Goal: Information Seeking & Learning: Find specific fact

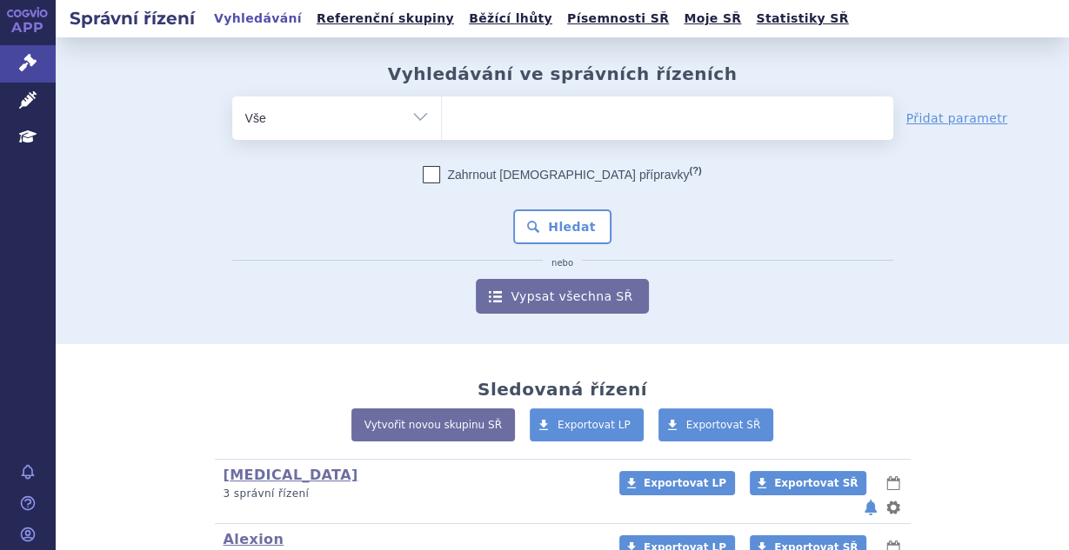
click at [474, 112] on ul at bounding box center [667, 115] width 451 height 37
click at [442, 112] on select at bounding box center [441, 117] width 1 height 43
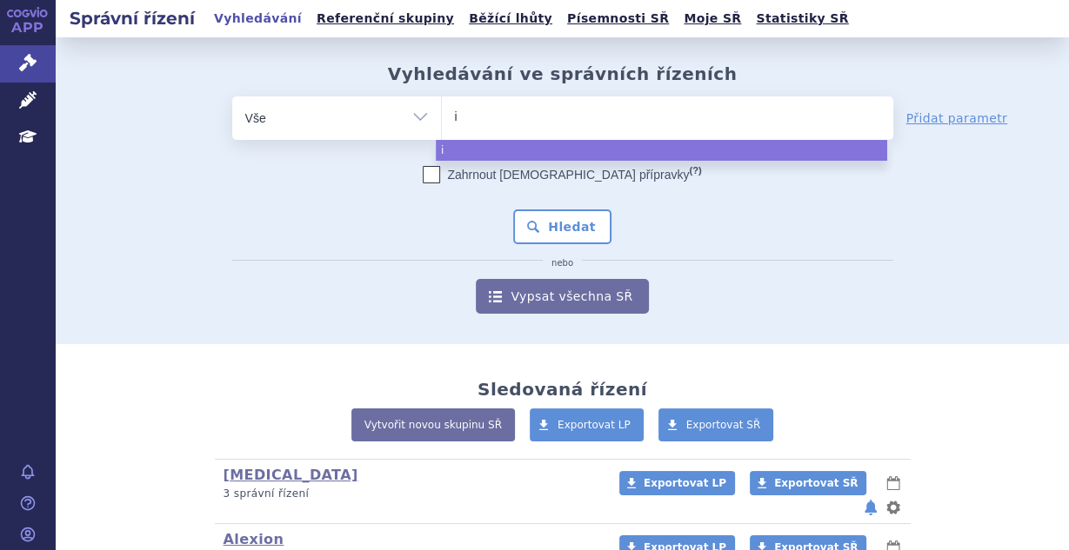
type input "in"
type input "invo"
type input "invoka"
type input "[MEDICAL_DATA]"
select select "[MEDICAL_DATA]"
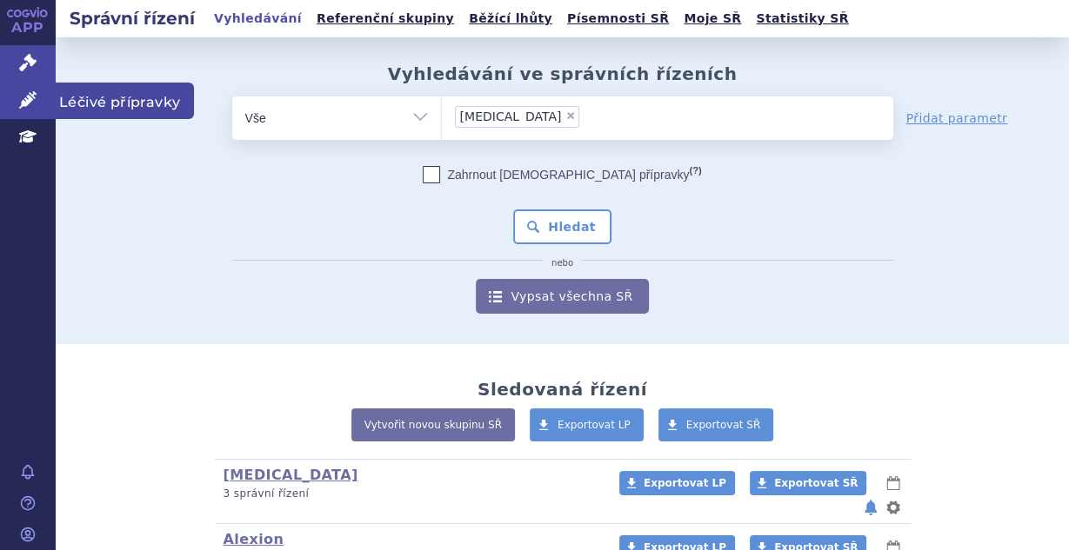
click at [19, 105] on link "Léčivé přípravky" at bounding box center [28, 101] width 56 height 37
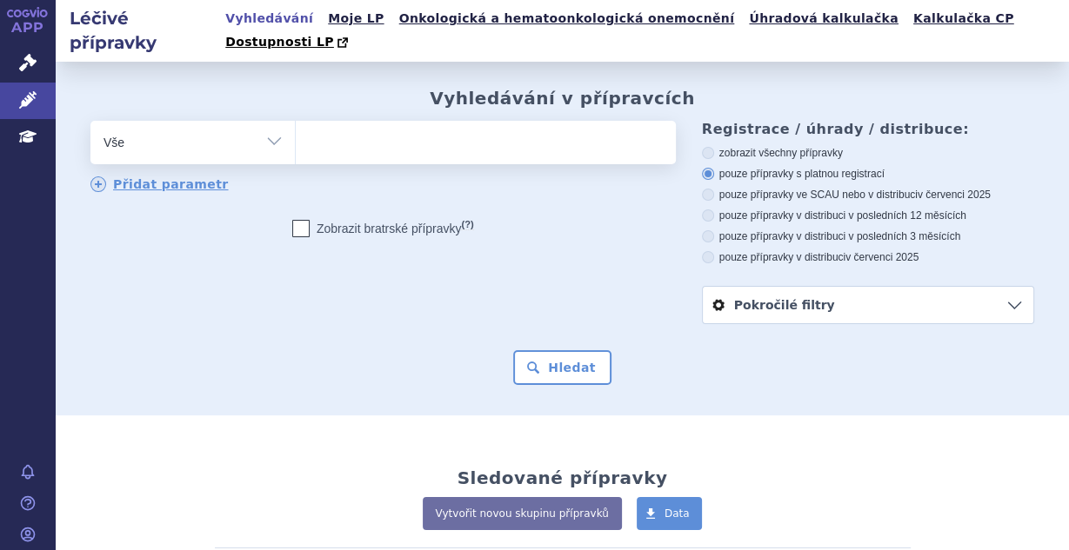
click at [543, 125] on ul at bounding box center [484, 139] width 376 height 37
click at [296, 125] on select at bounding box center [295, 141] width 1 height 43
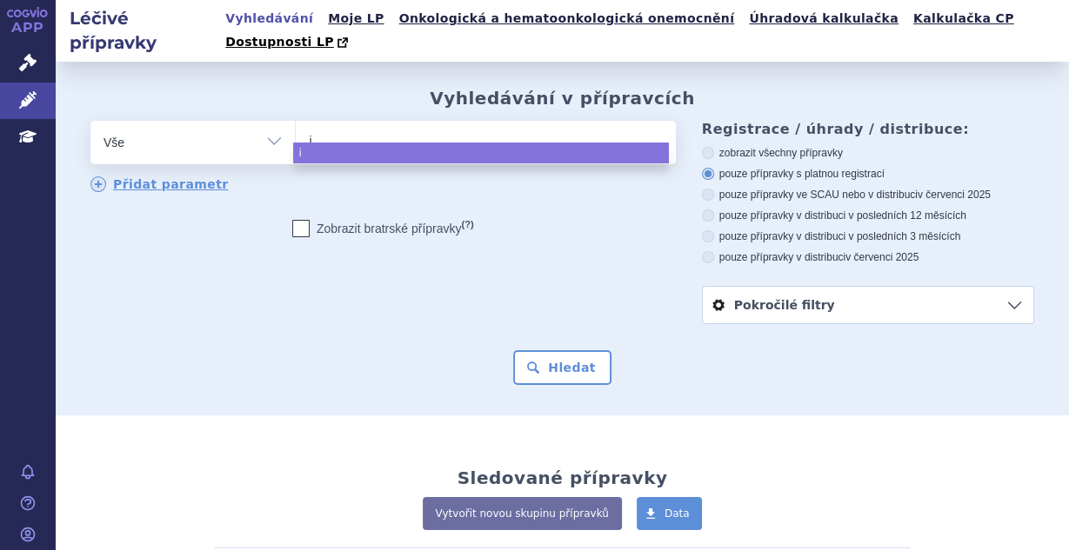
type input "in"
type input "inv"
type input "invo"
type input "invoka"
type input "invokana"
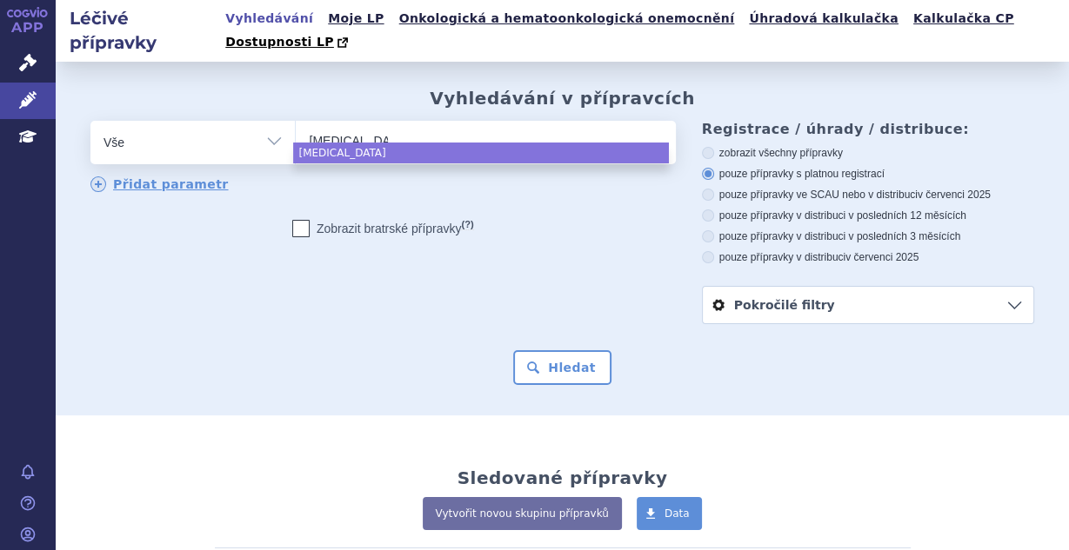
select select "invokana"
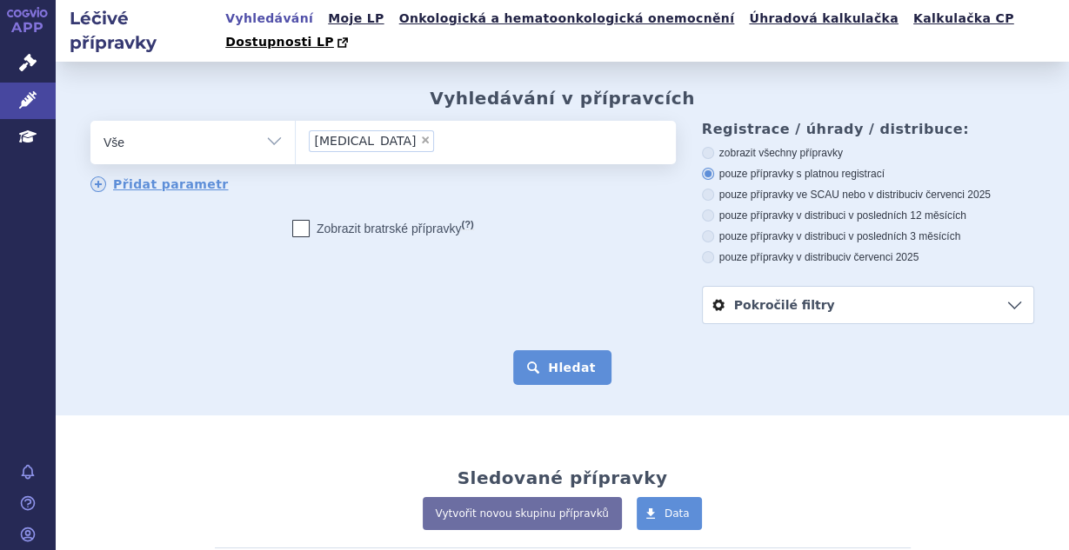
click at [557, 350] on button "Hledat" at bounding box center [562, 367] width 98 height 35
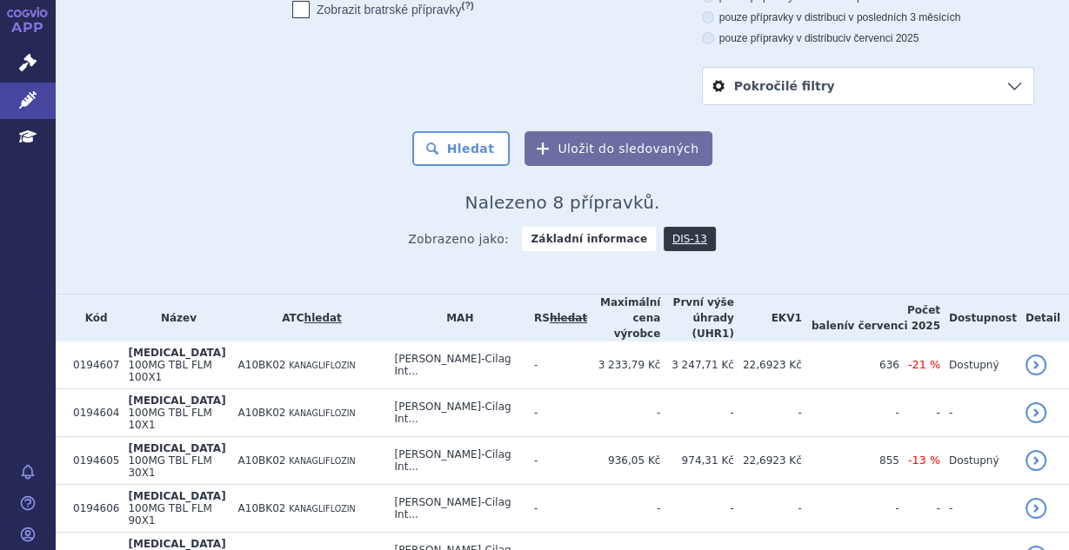
scroll to position [46, 0]
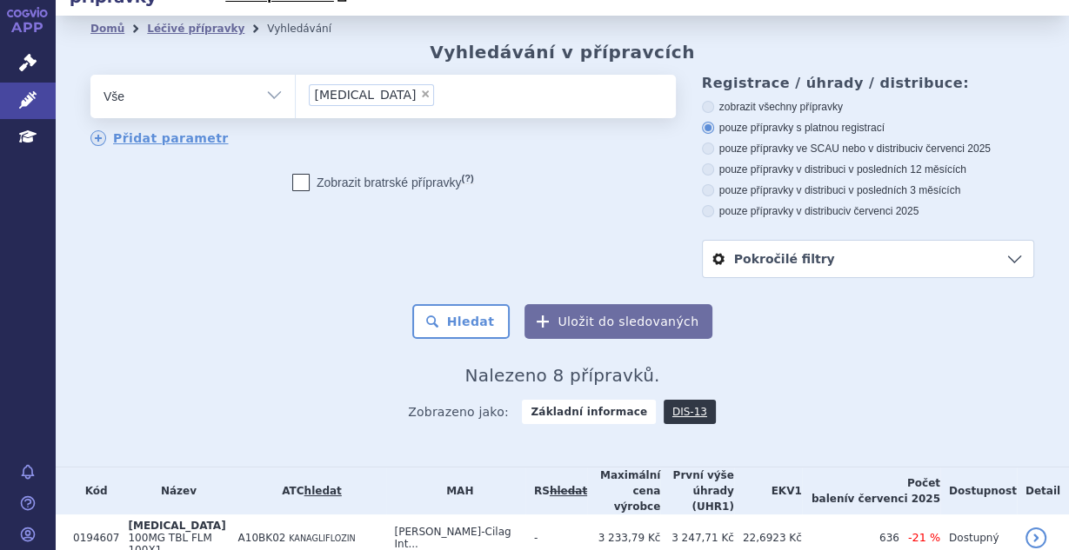
click at [763, 163] on label "pouze přípravky v distribuci v posledních 12 měsících" at bounding box center [868, 170] width 332 height 14
click at [715, 166] on input "pouze přípravky v distribuci v posledních 12 měsících" at bounding box center [708, 171] width 11 height 11
radio input "true"
click at [724, 142] on label "pouze přípravky ve SCAU nebo v distribuci v červenci 2025" at bounding box center [868, 149] width 332 height 14
click at [715, 145] on input "pouze přípravky ve SCAU nebo v distribuci v červenci 2025" at bounding box center [708, 150] width 11 height 11
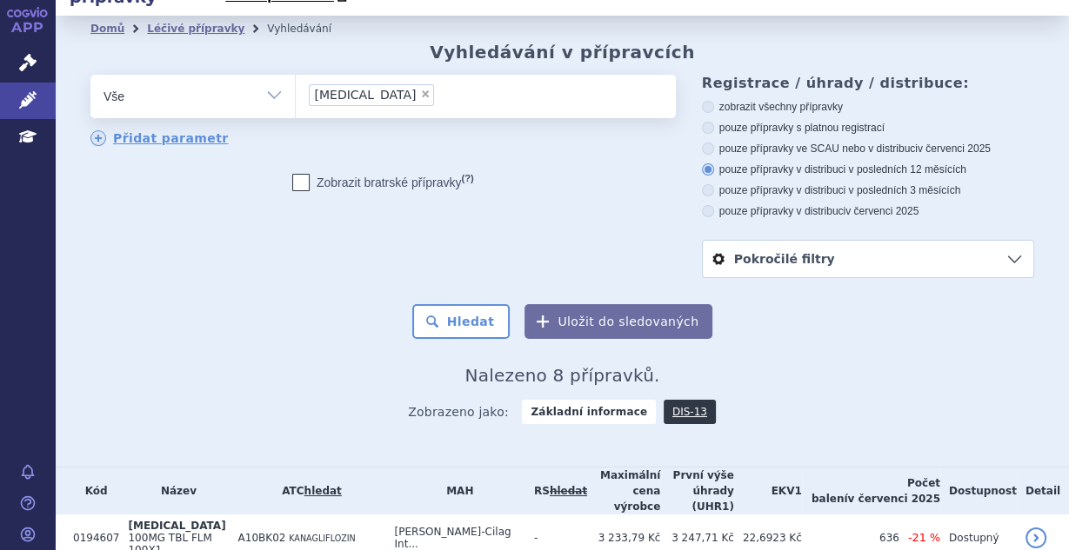
radio input "true"
click at [725, 142] on label "pouze přípravky ve SCAU nebo v distribuci v červenci 2025" at bounding box center [868, 149] width 332 height 14
click at [715, 145] on input "pouze přípravky ve SCAU nebo v distribuci v červenci 2025" at bounding box center [708, 150] width 11 height 11
click at [469, 304] on button "Hledat" at bounding box center [461, 321] width 98 height 35
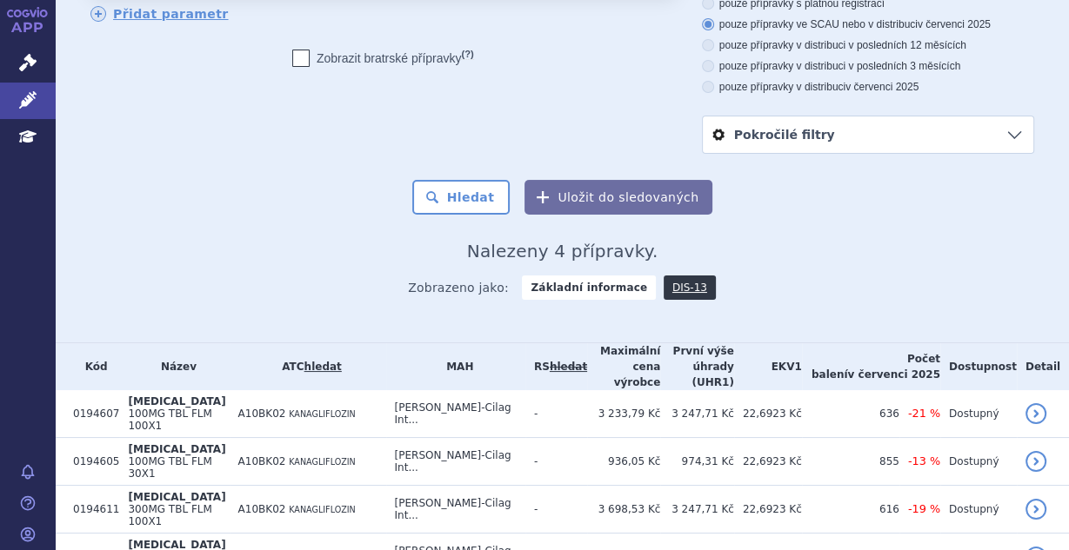
scroll to position [183, 0]
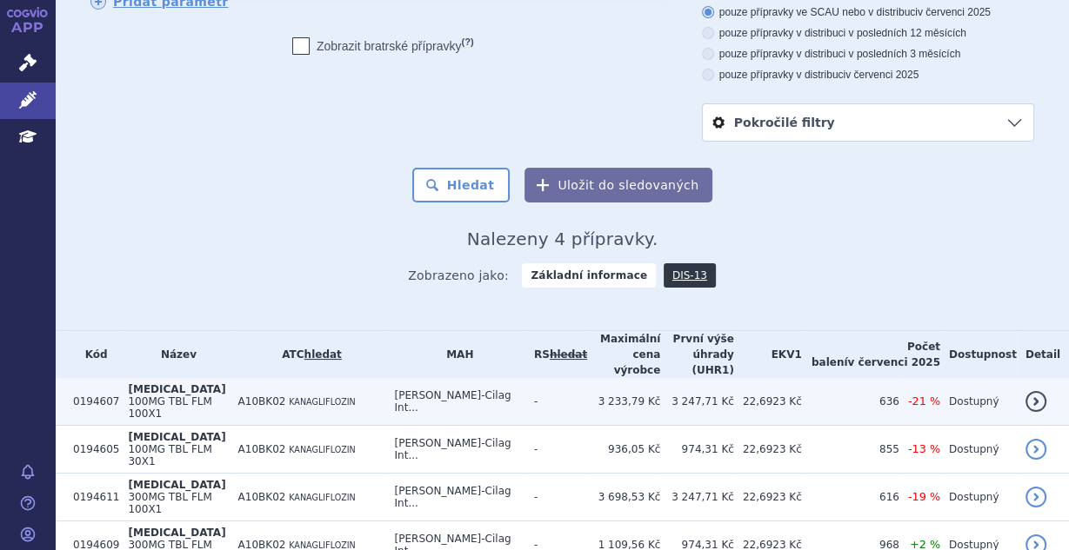
click at [313, 397] on span "KANAGLIFLOZIN" at bounding box center [322, 402] width 67 height 10
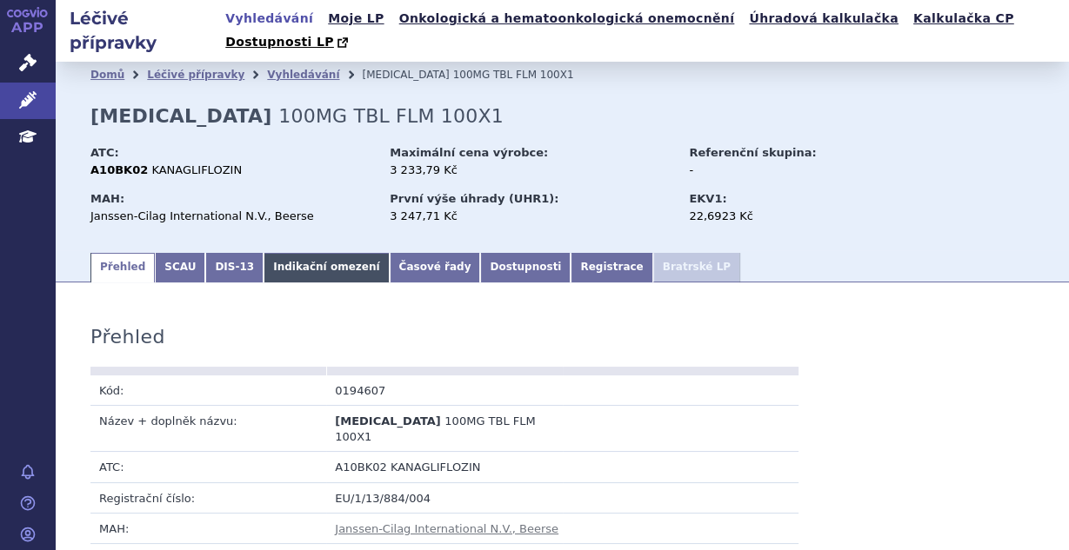
click at [278, 257] on link "Indikační omezení" at bounding box center [325, 268] width 125 height 30
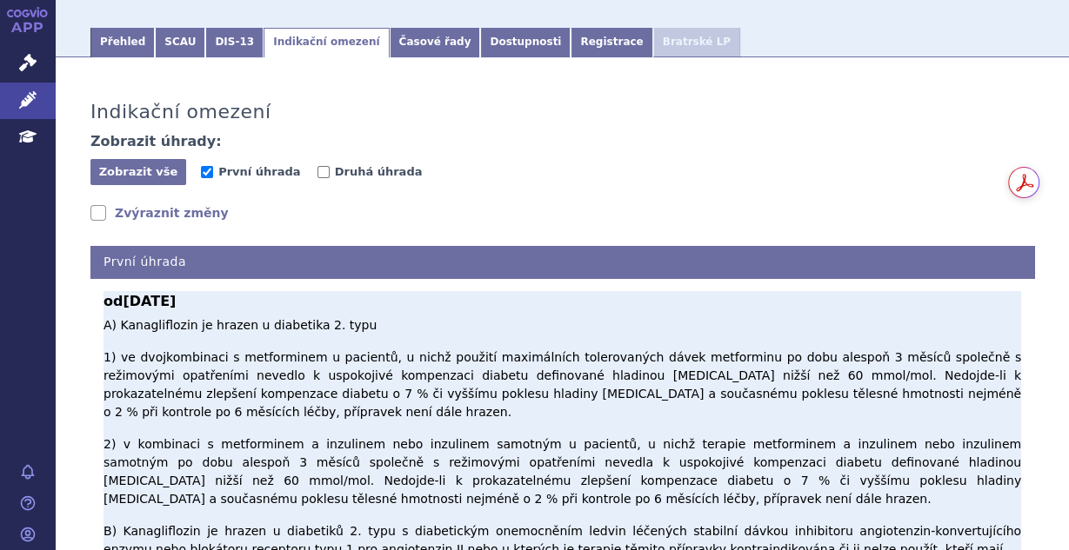
scroll to position [231, 0]
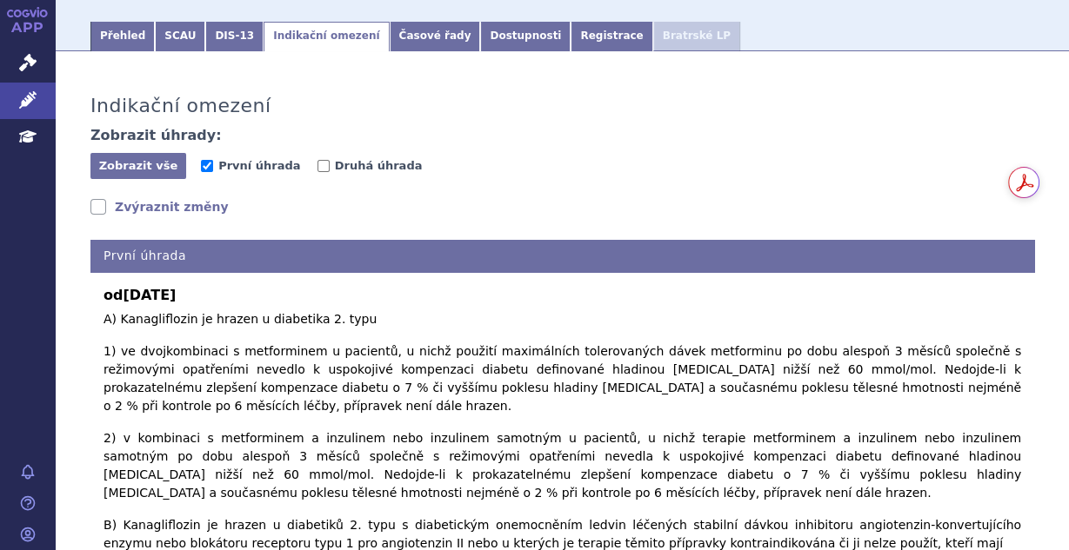
click at [312, 127] on div "Zobrazit úhrady: Zobrazit vše Skrýt vše První úhrada [GEOGRAPHIC_DATA]" at bounding box center [561, 154] width 943 height 54
click at [317, 160] on input "Druhá úhrada" at bounding box center [323, 166] width 12 height 12
checkbox input "true"
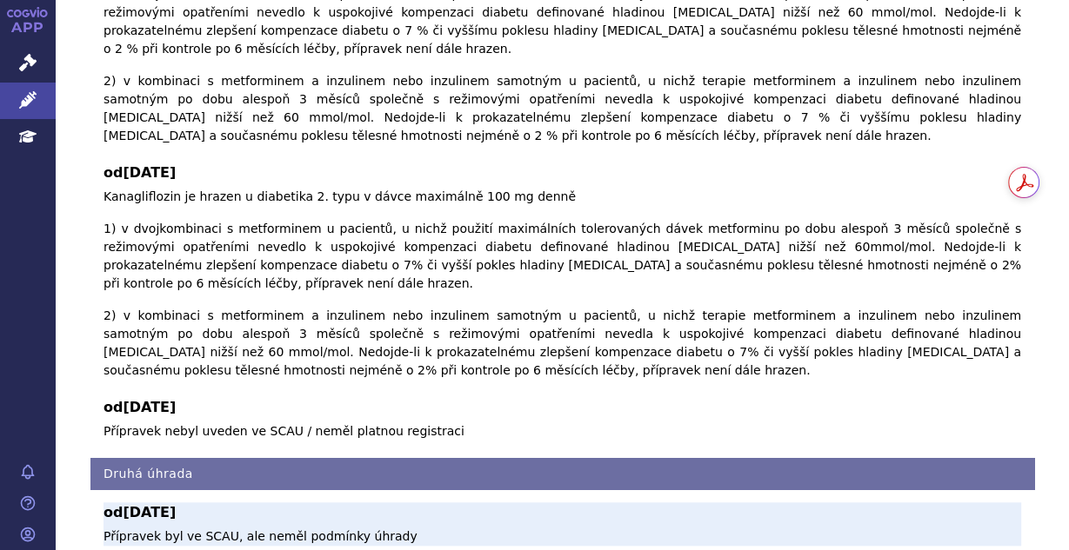
scroll to position [1343, 0]
